Goal: Task Accomplishment & Management: Manage account settings

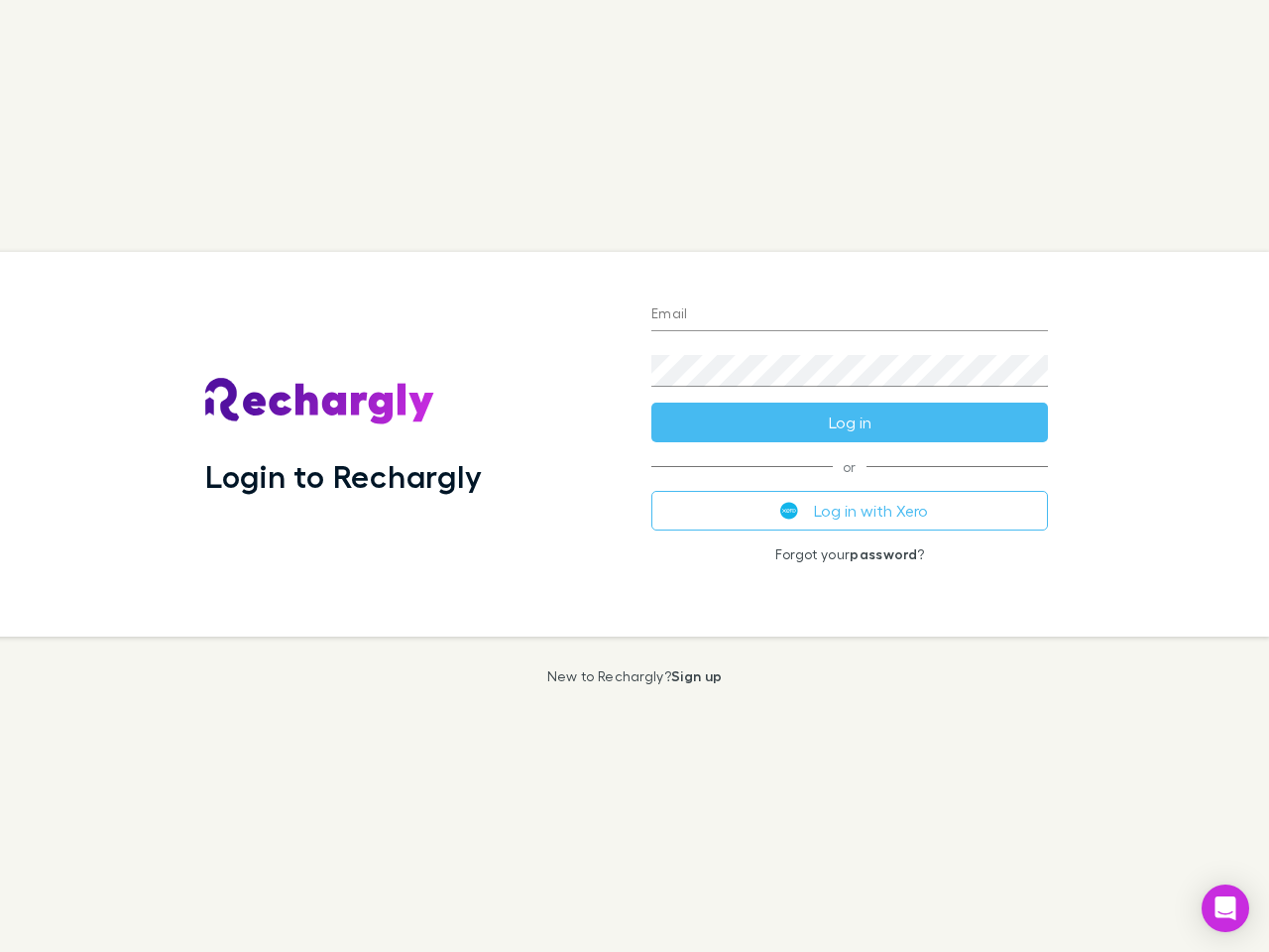
click at [635, 476] on div "Login to Rechargly" at bounding box center [412, 443] width 446 height 385
click at [850, 315] on input "Email" at bounding box center [850, 315] width 397 height 32
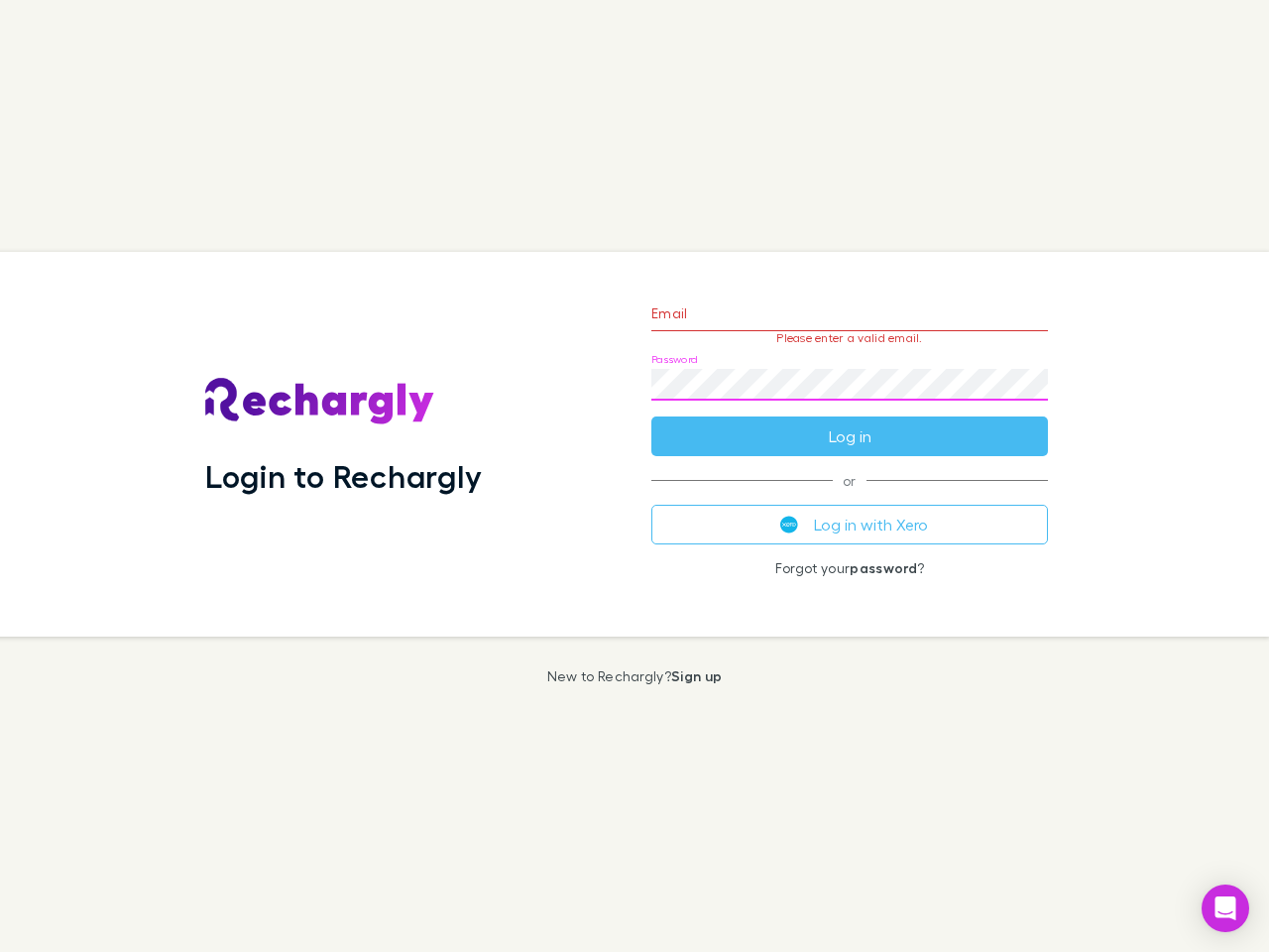
click at [850, 422] on form "Email Please enter a valid email. Password Log in" at bounding box center [850, 370] width 397 height 173
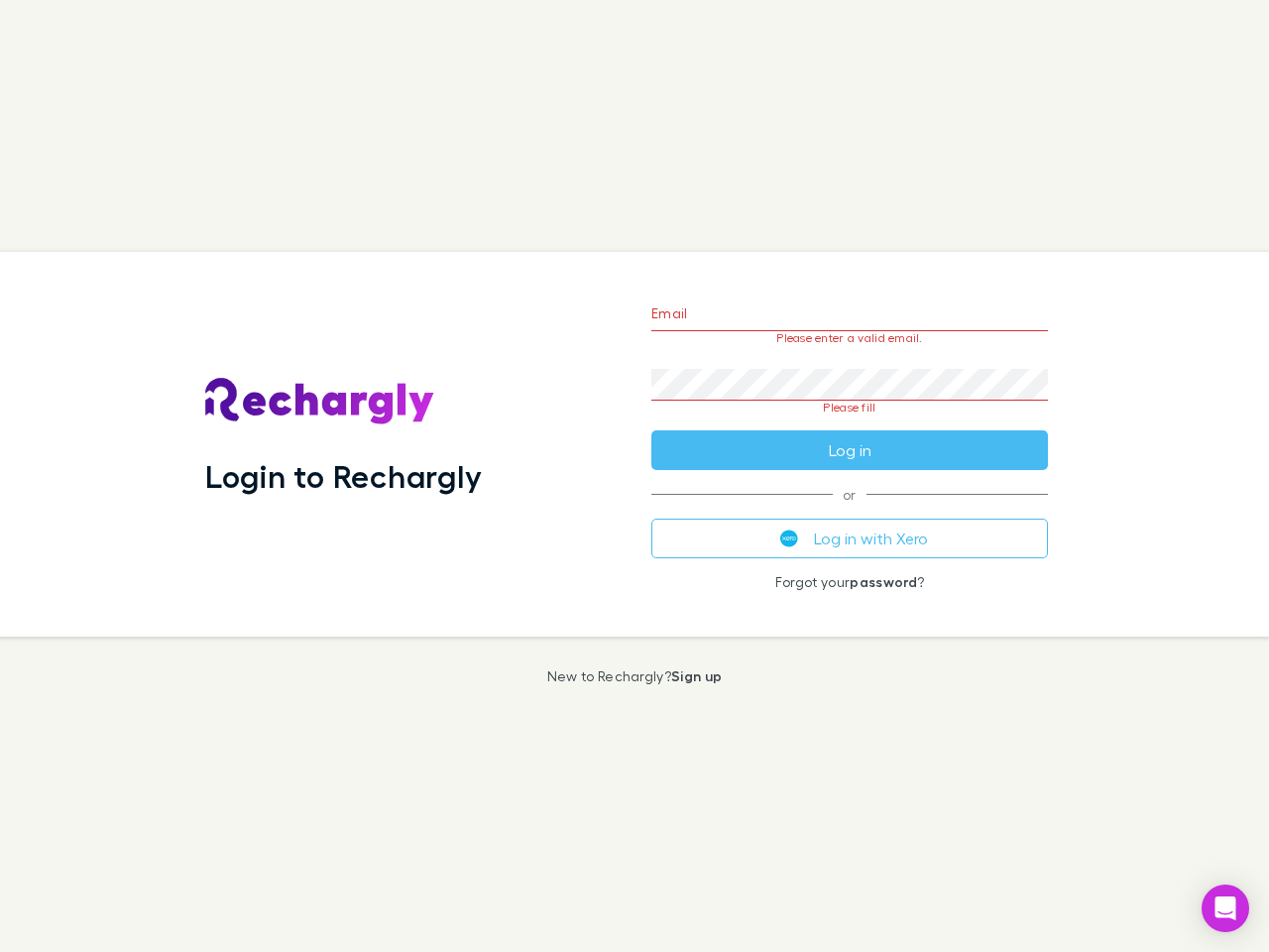
click at [850, 511] on div "Email Please enter a valid email. Password Please fill Log in or Log in with Xe…" at bounding box center [850, 443] width 428 height 385
click at [1225, 908] on icon "Open Intercom Messenger" at bounding box center [1225, 908] width 21 height 24
